Goal: Complete application form

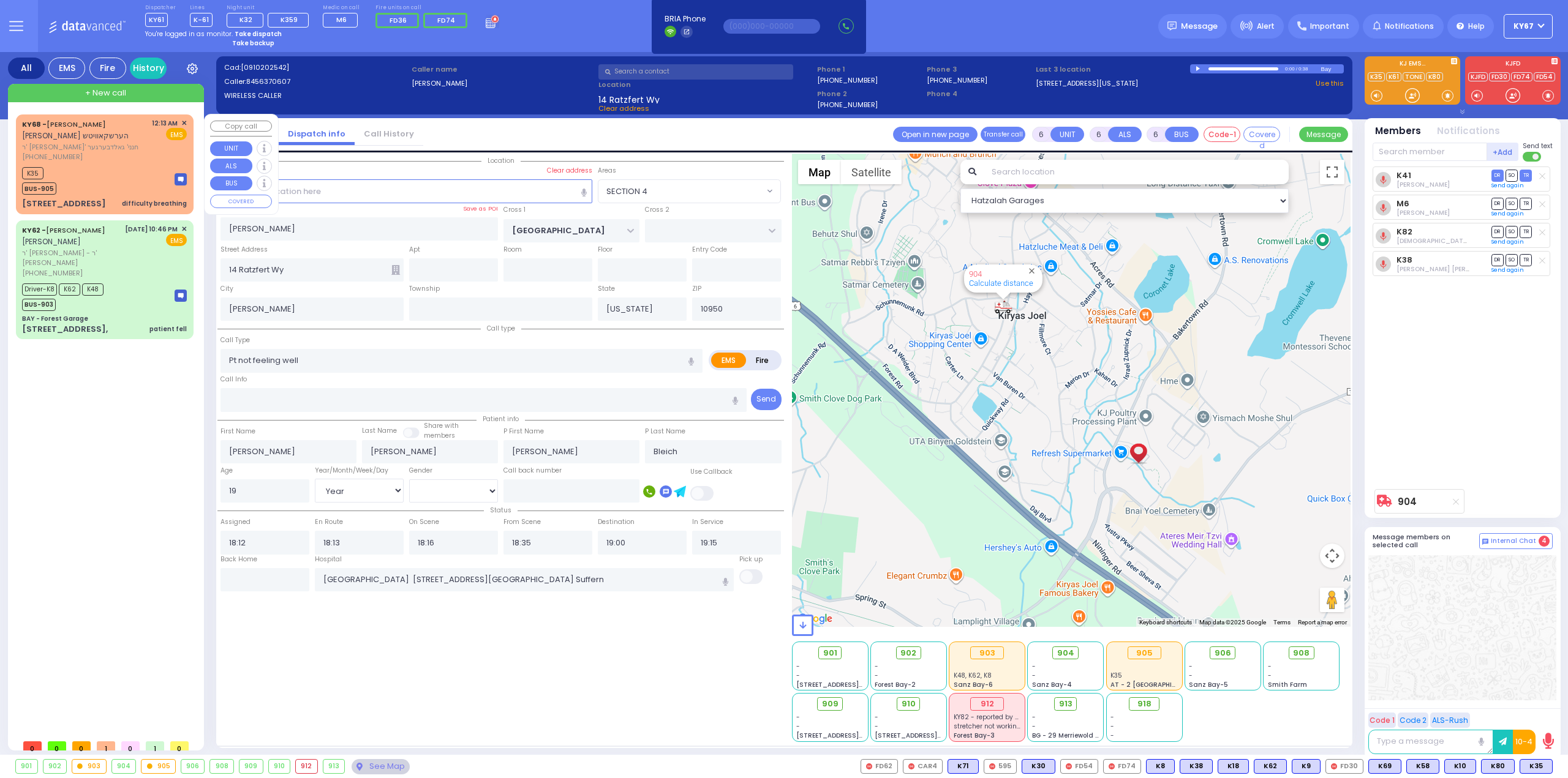
select select "SECTION 4"
select select "Year"
select select "[DEMOGRAPHIC_DATA]"
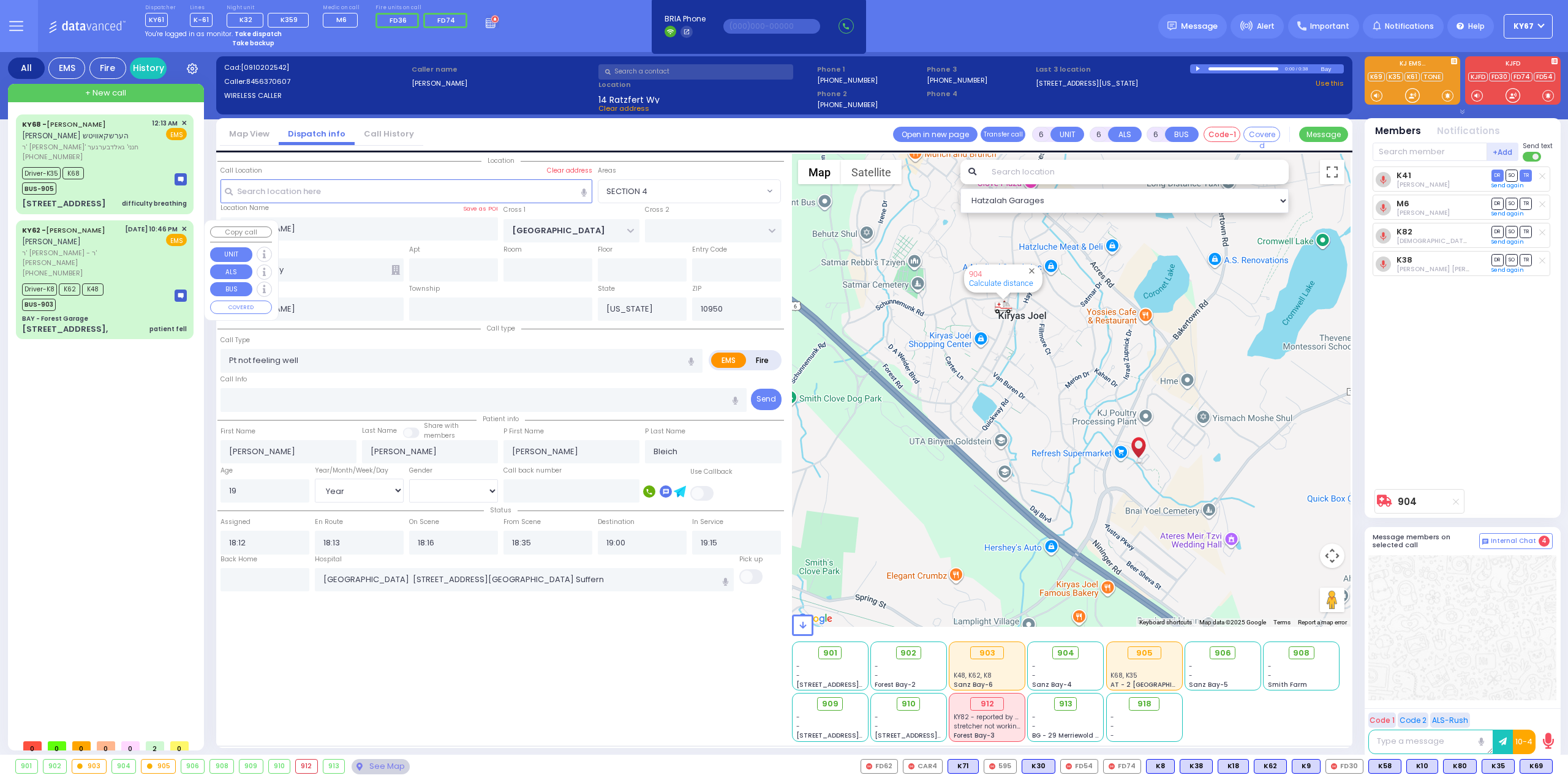
select select "SECTION 4"
select select "Year"
select select "[DEMOGRAPHIC_DATA]"
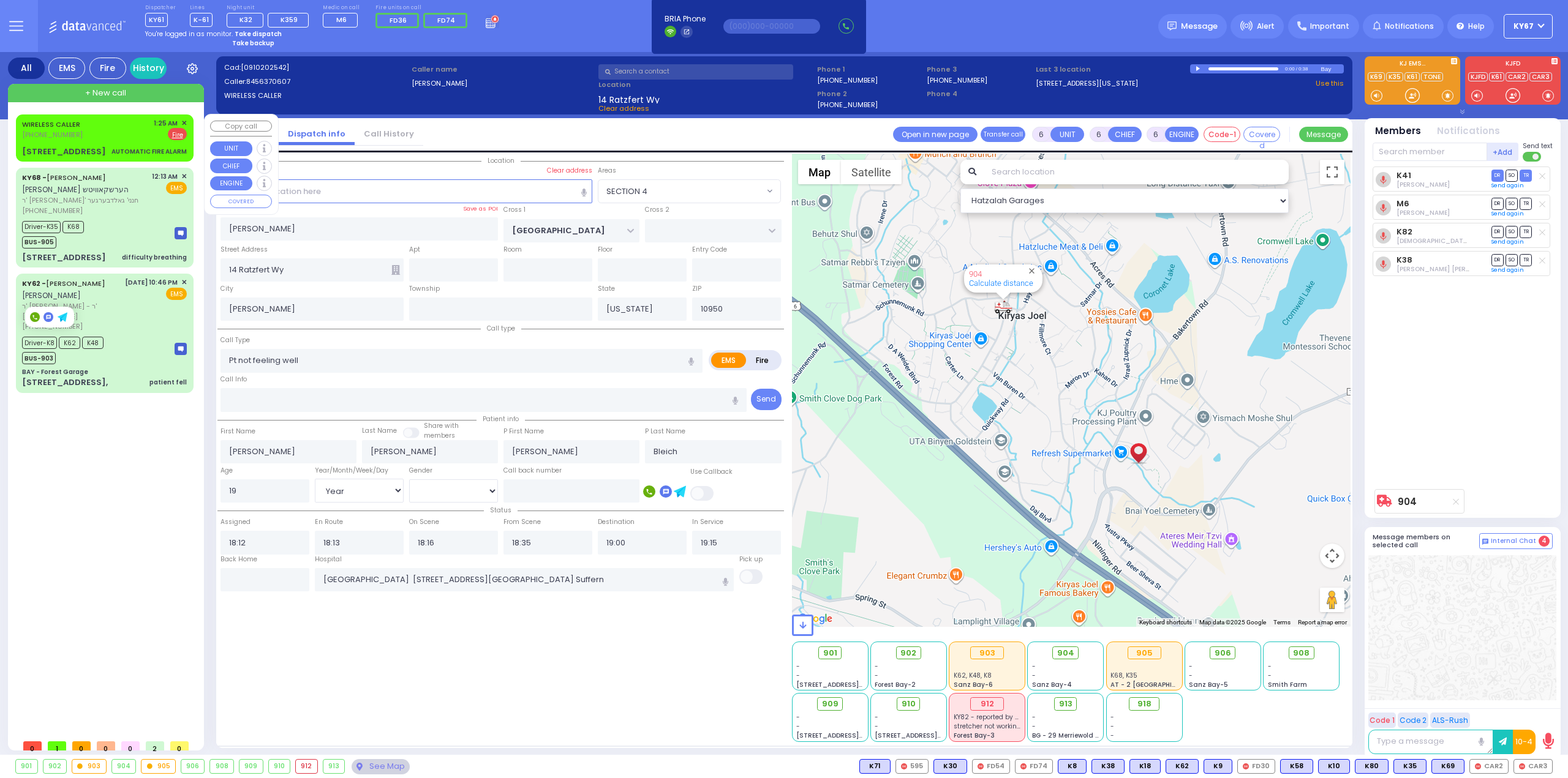
click at [108, 134] on div "WIRELESS CALLER (845) 837-9914 1:25 AM ✕ EMS Fire" at bounding box center [104, 129] width 165 height 23
type input "3"
type input "1"
select select
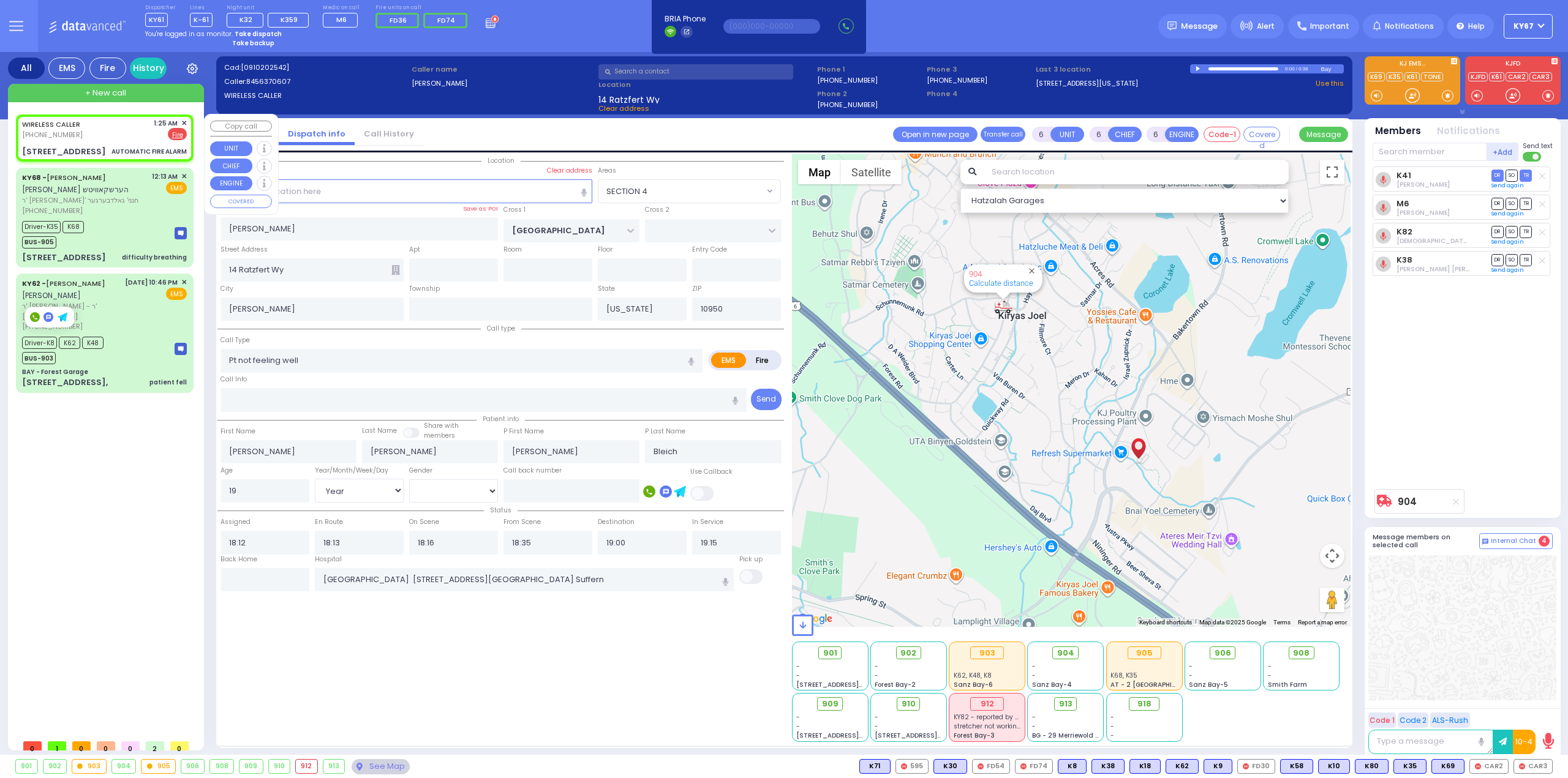
type input "AUTOMATIC FIRE ALARM"
radio input "false"
radio input "true"
select select
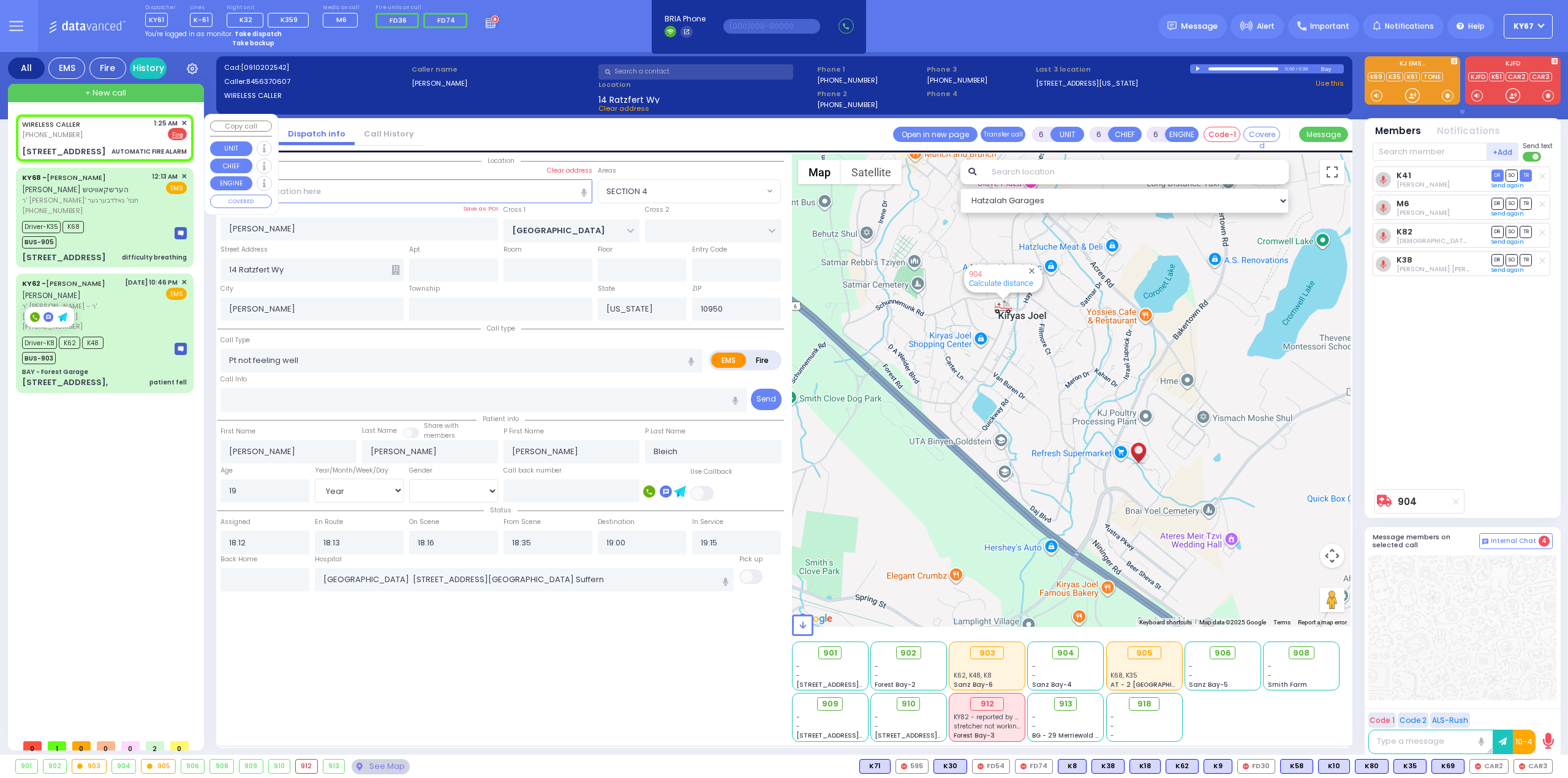
type input "01:25"
select select "Hatzalah Garages"
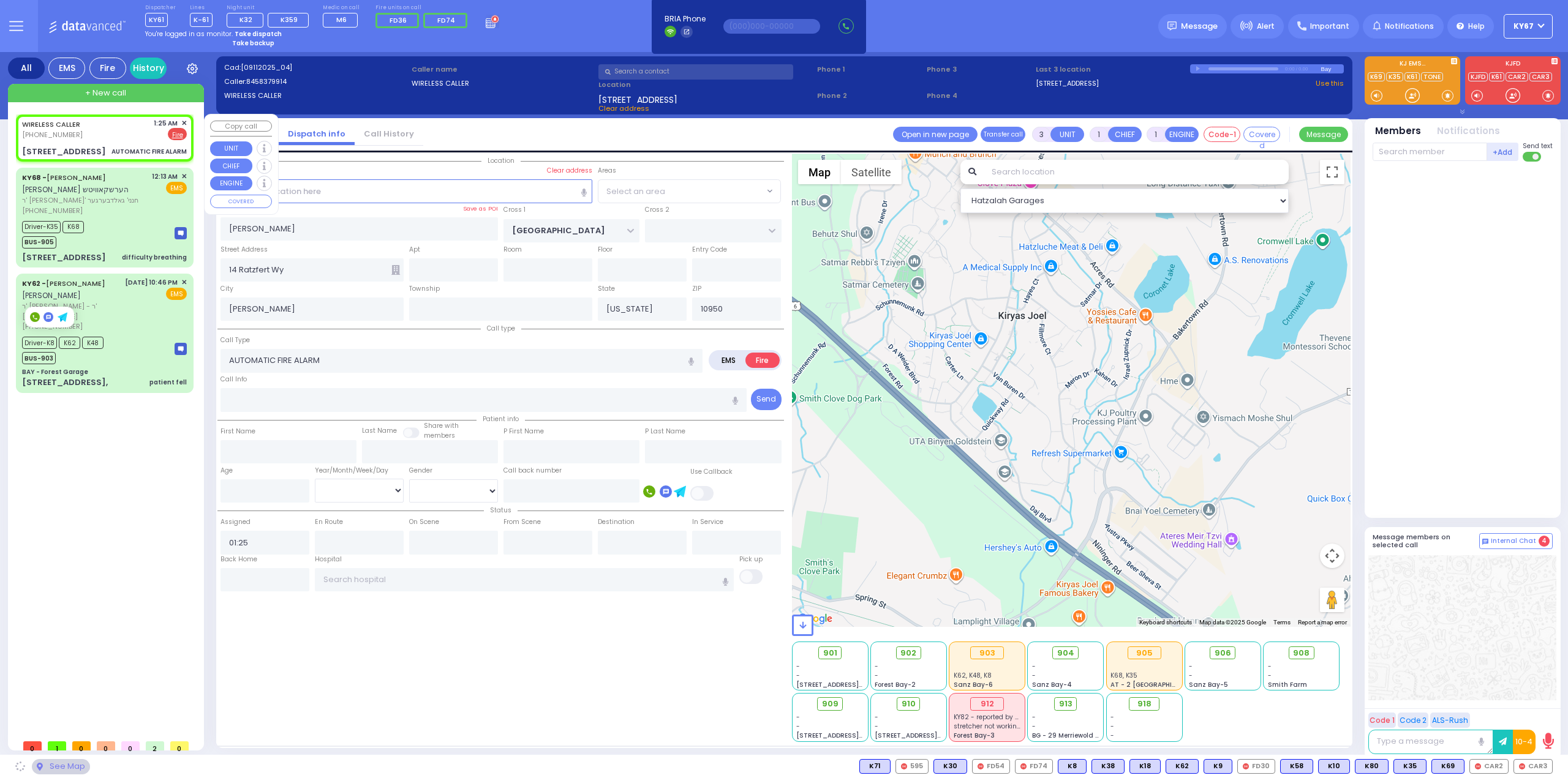
type input "DUELK AVE"
type input "3 Pecos Court"
type input "Monroe"
select select "[GEOGRAPHIC_DATA]"
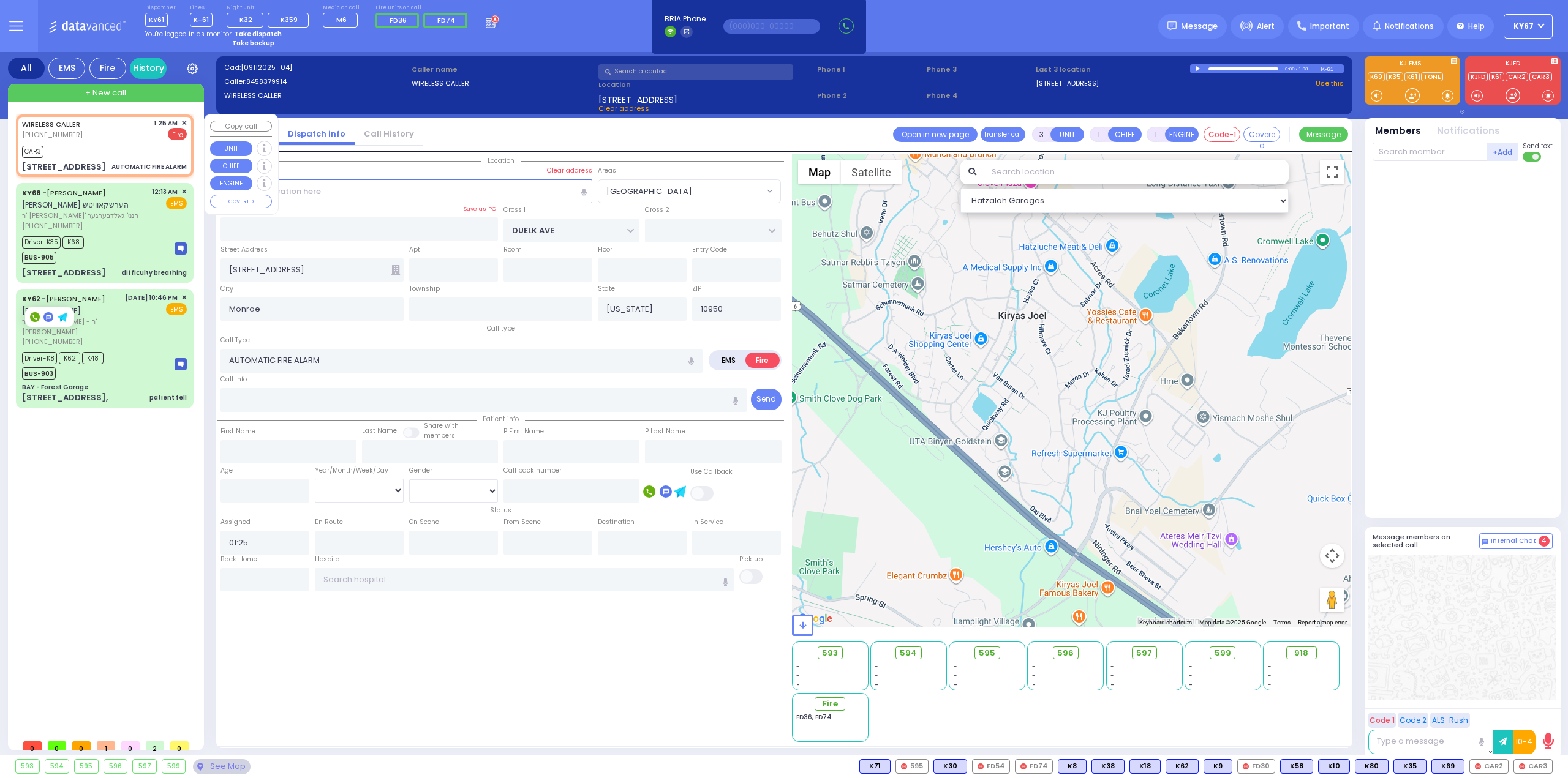
select select
radio input "true"
select select
type input "01:28"
select select "Hatzalah Garages"
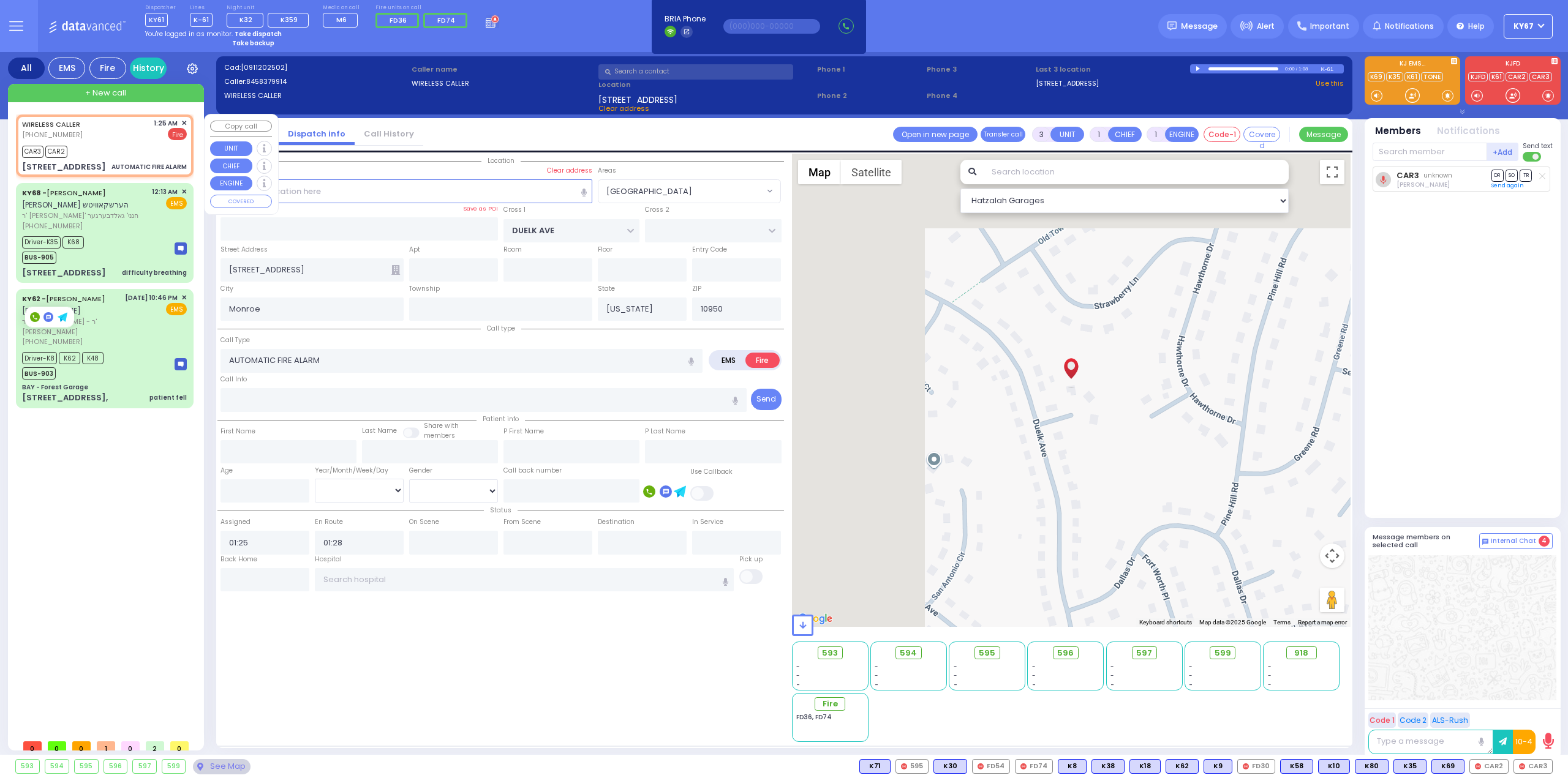
select select "[GEOGRAPHIC_DATA]"
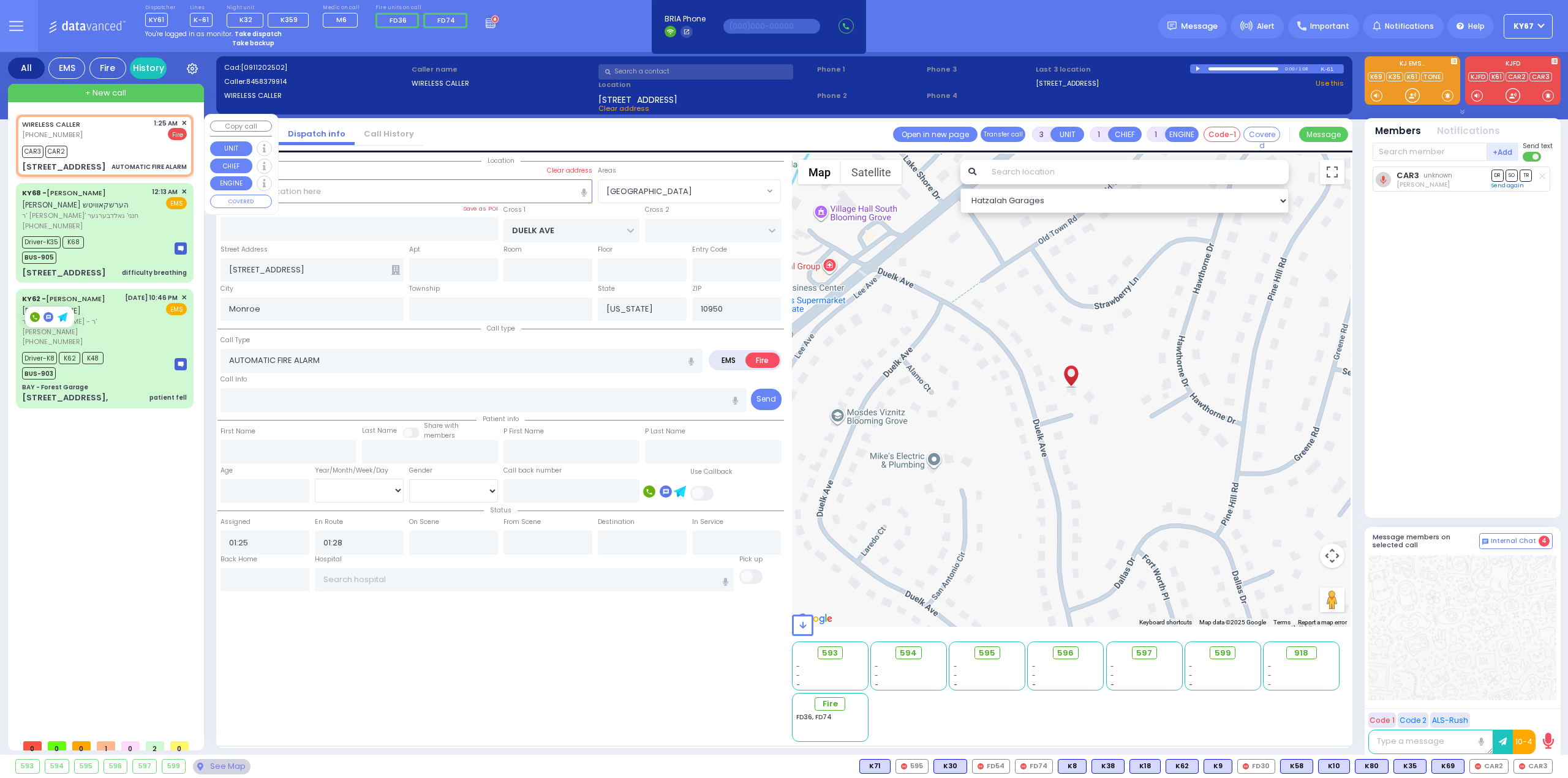
select select
radio input "true"
select select
select select "Hatzalah Garages"
select select "[GEOGRAPHIC_DATA]"
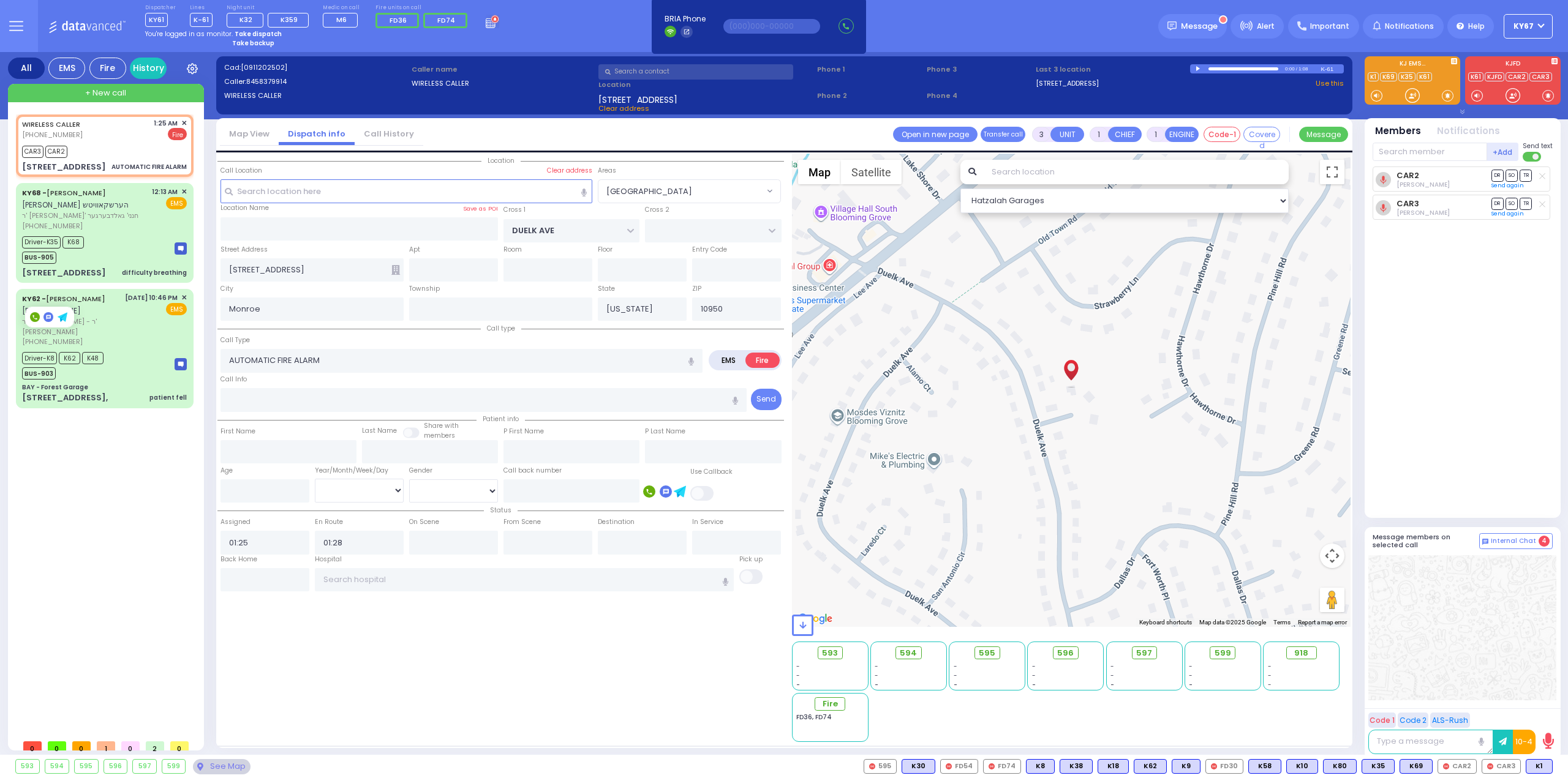
click at [1436, 496] on div "CAR2 Isaac Friedman DR SO TR Sending text CAR3" at bounding box center [1464, 337] width 183 height 341
click at [121, 246] on div "Driver-K35 K68 BUS-905" at bounding box center [104, 248] width 165 height 31
type input "6"
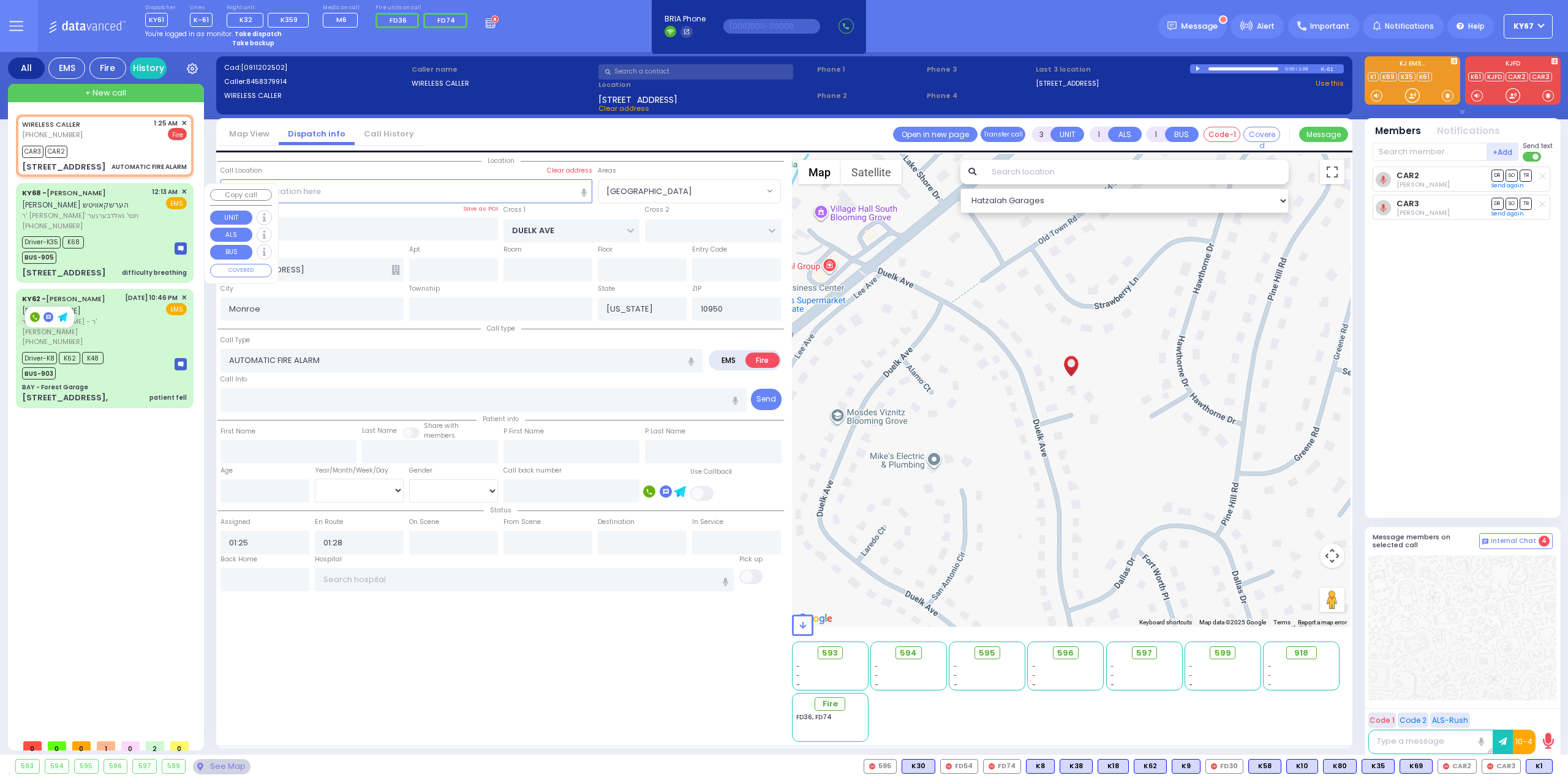
select select
type input "difficulty breathing"
radio input "true"
type input "SHULEM YITZCHOK"
type input "HERSHKOWITZ"
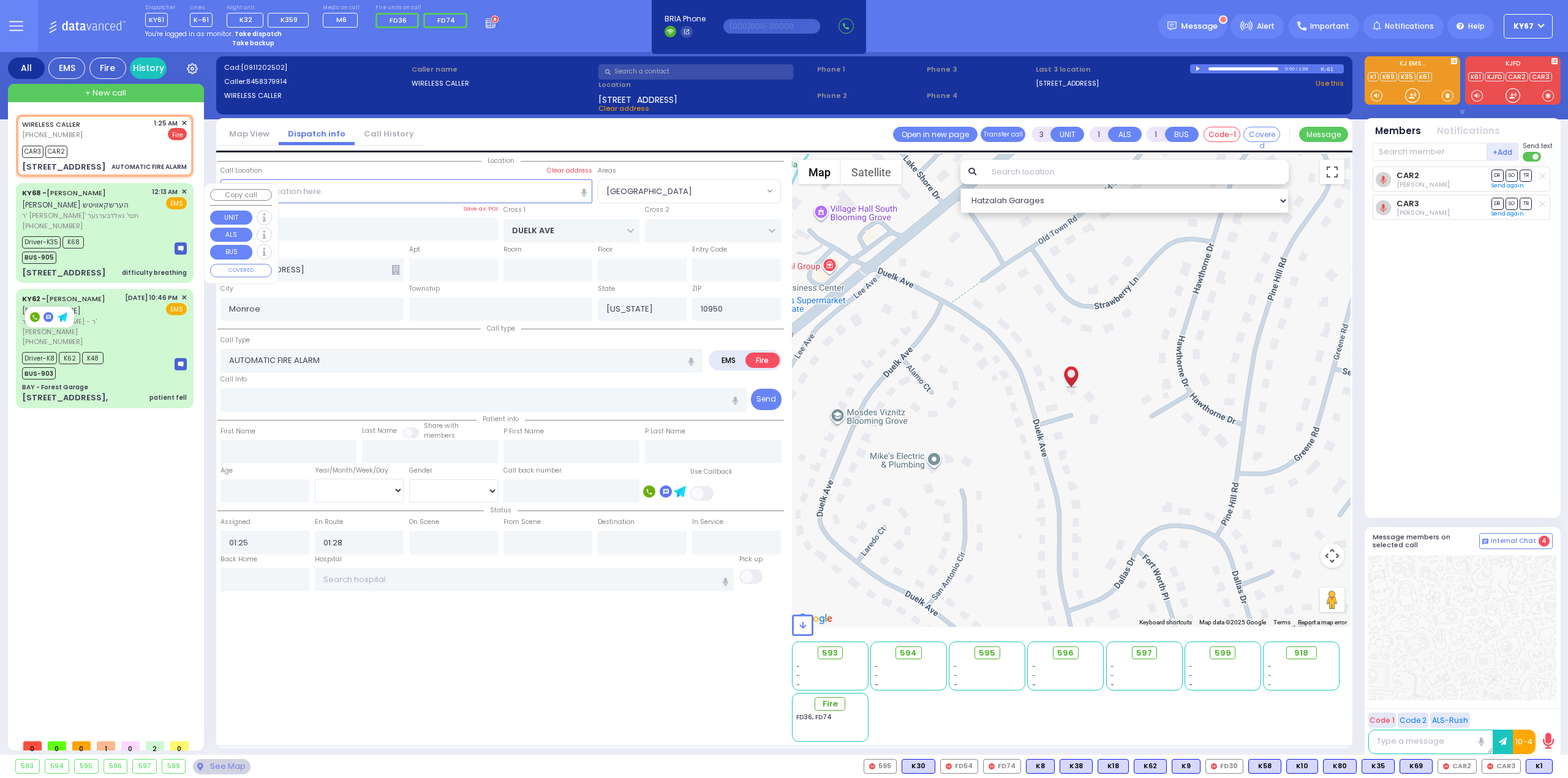
type input "Rachel"
type input "Perl"
type input "3"
select select "Month"
select select "[DEMOGRAPHIC_DATA]"
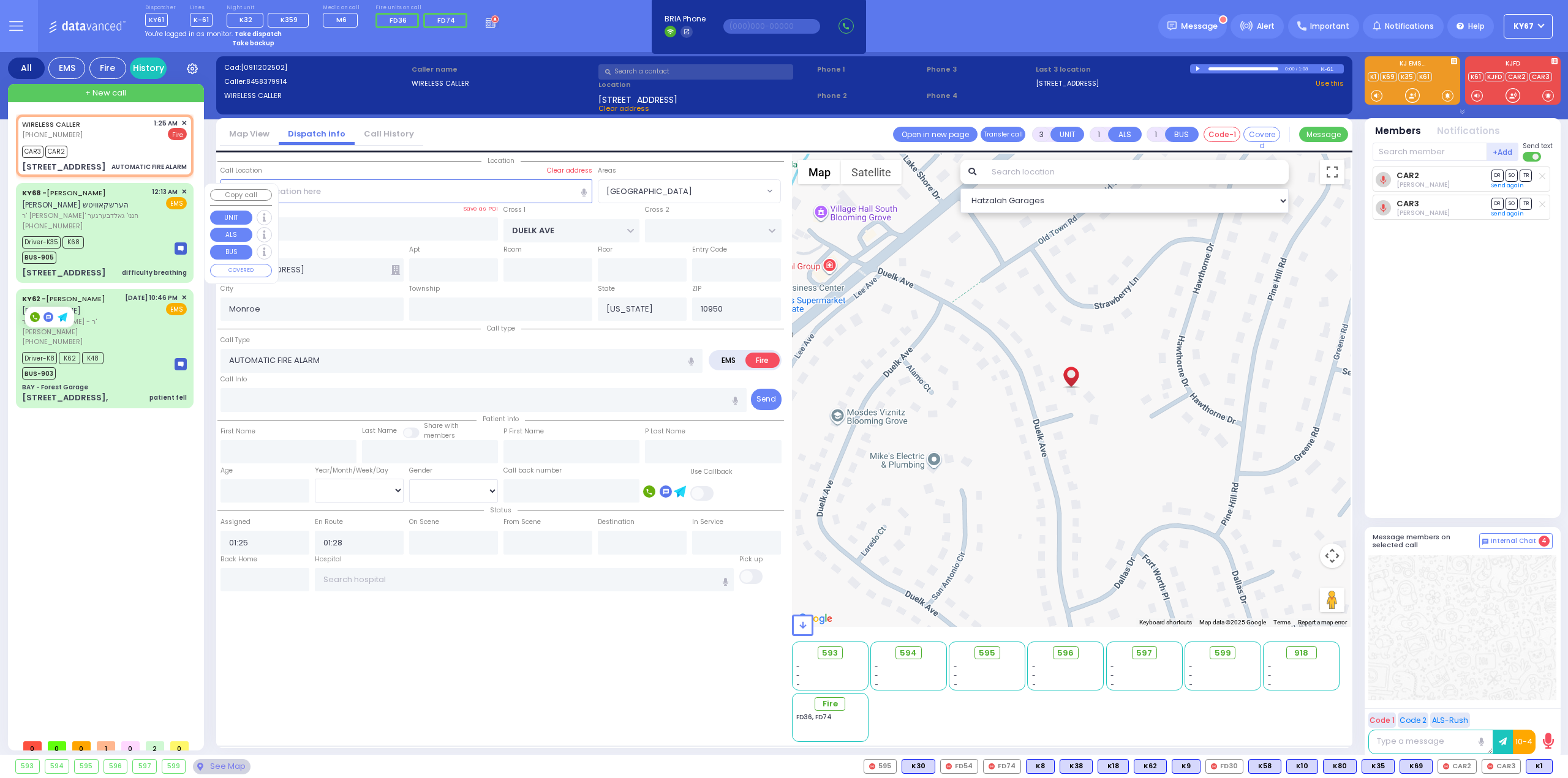
type input "00:13"
type input "00:16"
type input "00:20"
type input "00:35"
type input "01:00"
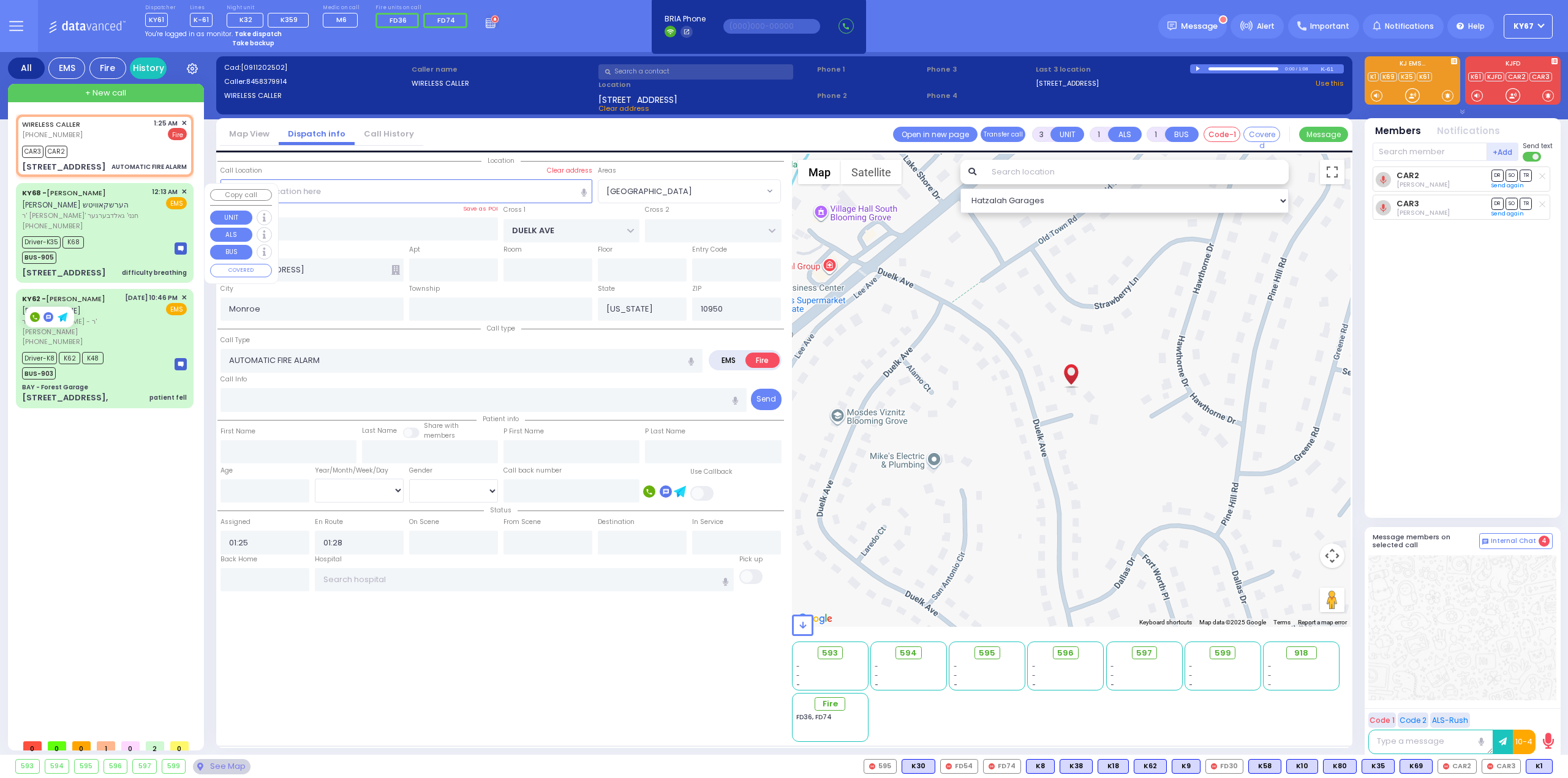
type input "01:30"
type input "Dr Wertzberger 22 Van Buren Dr. Basement Monroe"
select select "Hatzalah Garages"
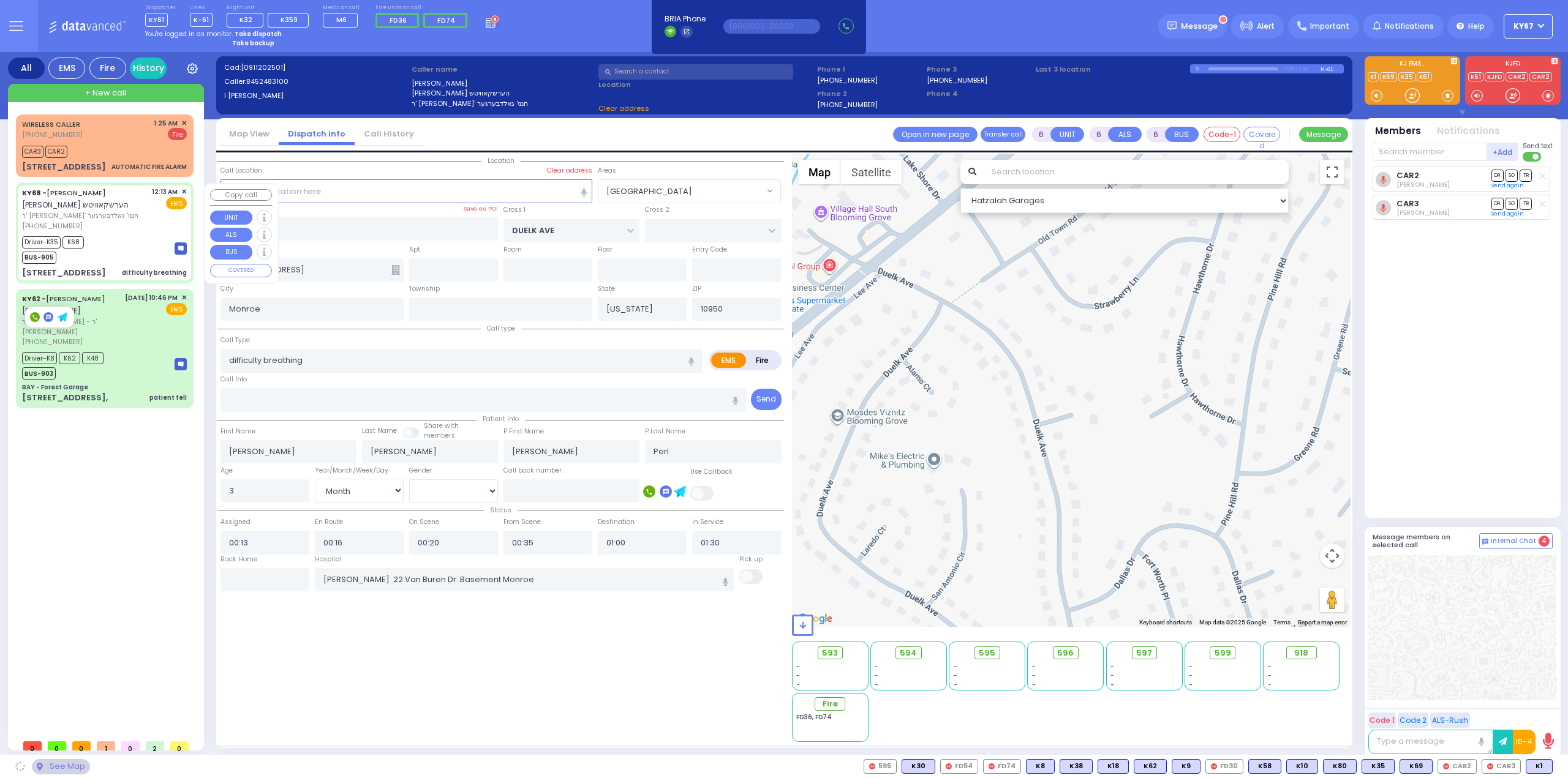
type input "MOUNTAINVIEW DR"
type input "29 Ruzhin Road"
type input "214"
select select "MONROE"
